Goal: Task Accomplishment & Management: Use online tool/utility

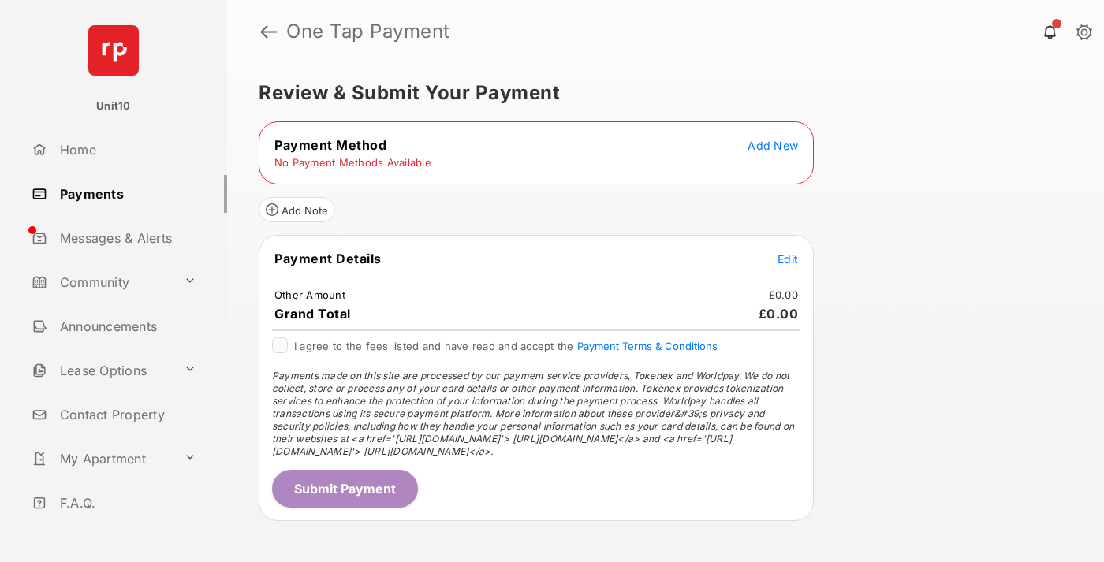
click at [773, 145] on span "Add New" at bounding box center [772, 145] width 50 height 13
